Goal: Transaction & Acquisition: Purchase product/service

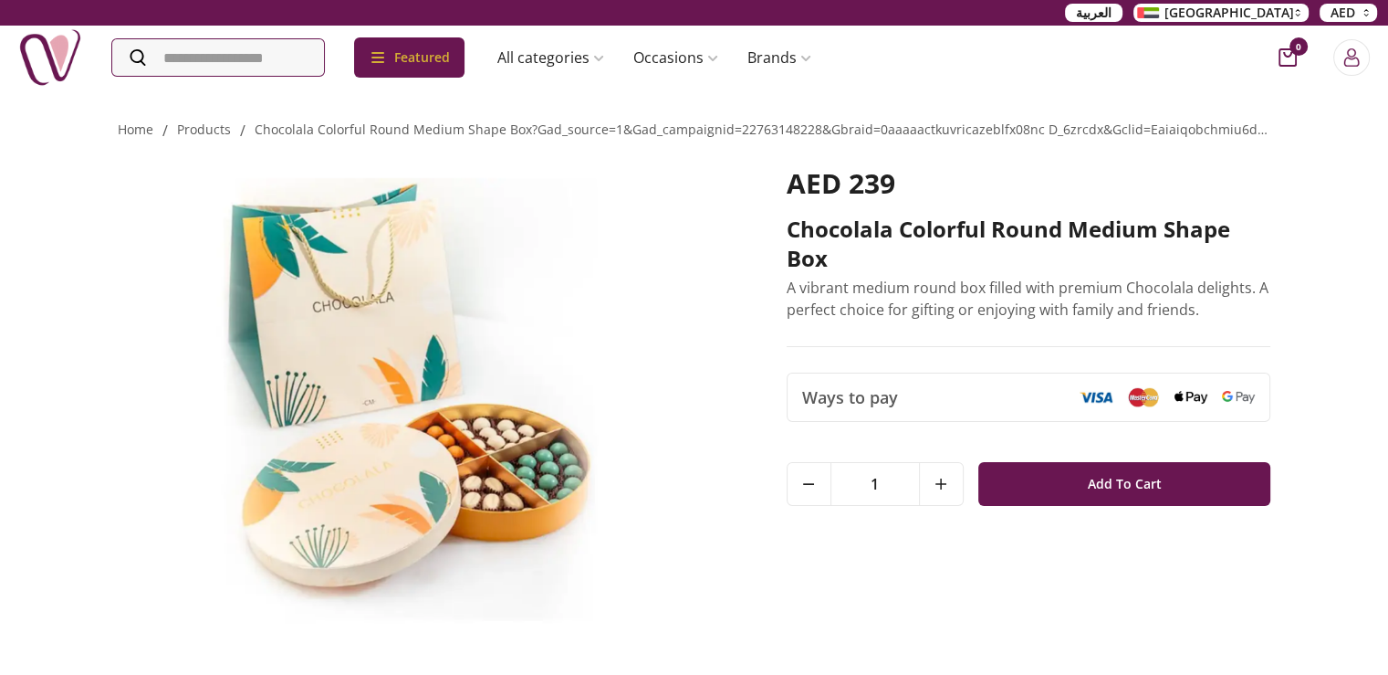
click at [517, 477] on img at bounding box center [427, 402] width 618 height 470
